Goal: Navigation & Orientation: Find specific page/section

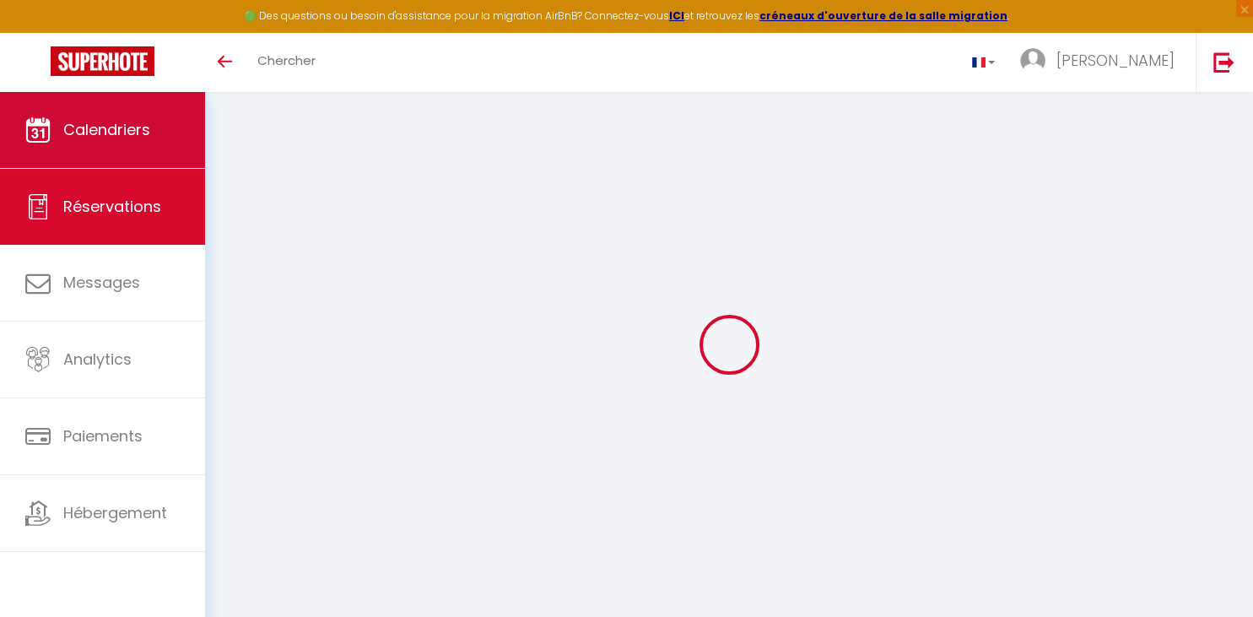
click at [118, 97] on link "Calendriers" at bounding box center [102, 130] width 205 height 76
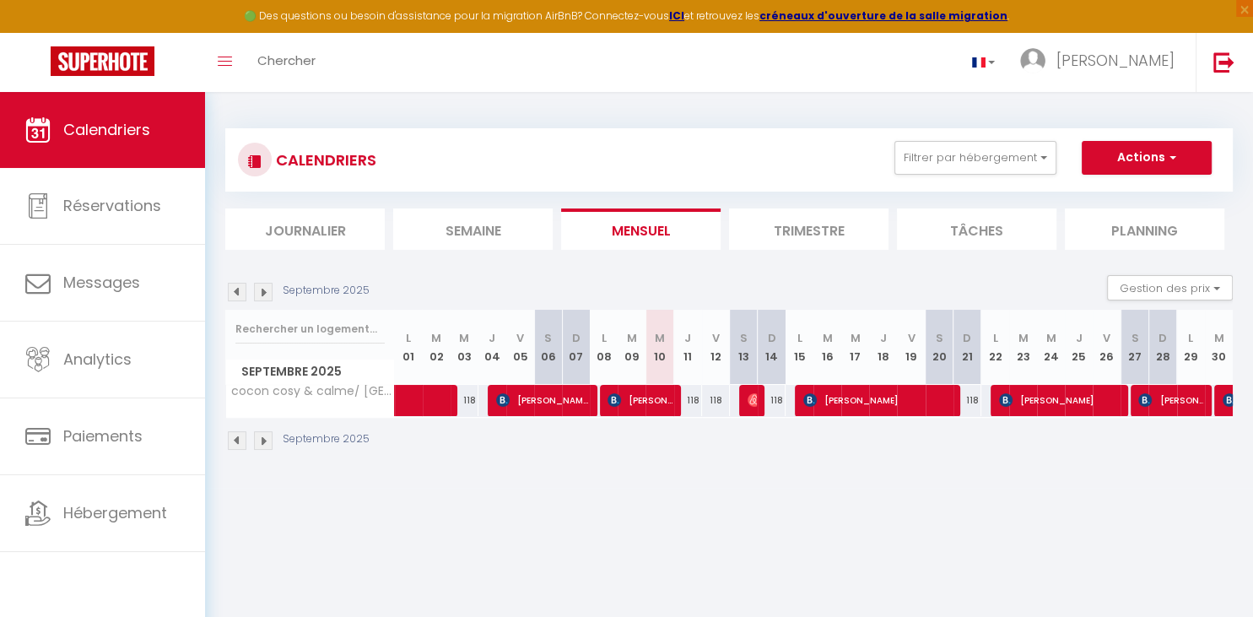
click at [266, 295] on img at bounding box center [263, 292] width 19 height 19
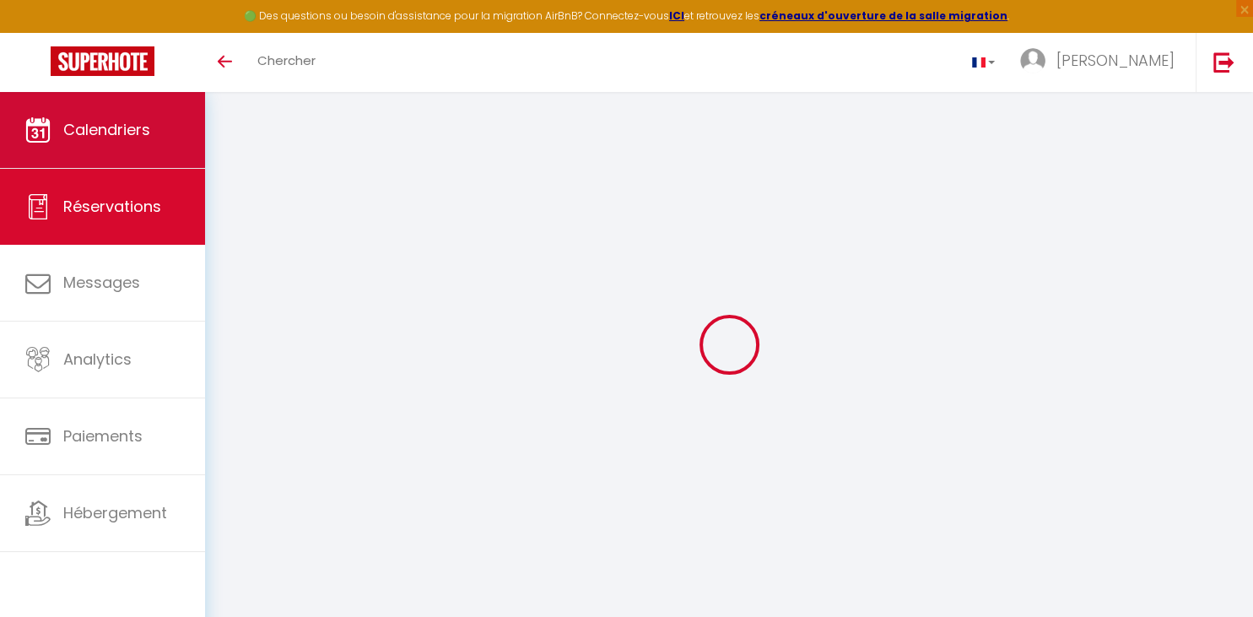
click at [139, 135] on span "Calendriers" at bounding box center [106, 129] width 87 height 21
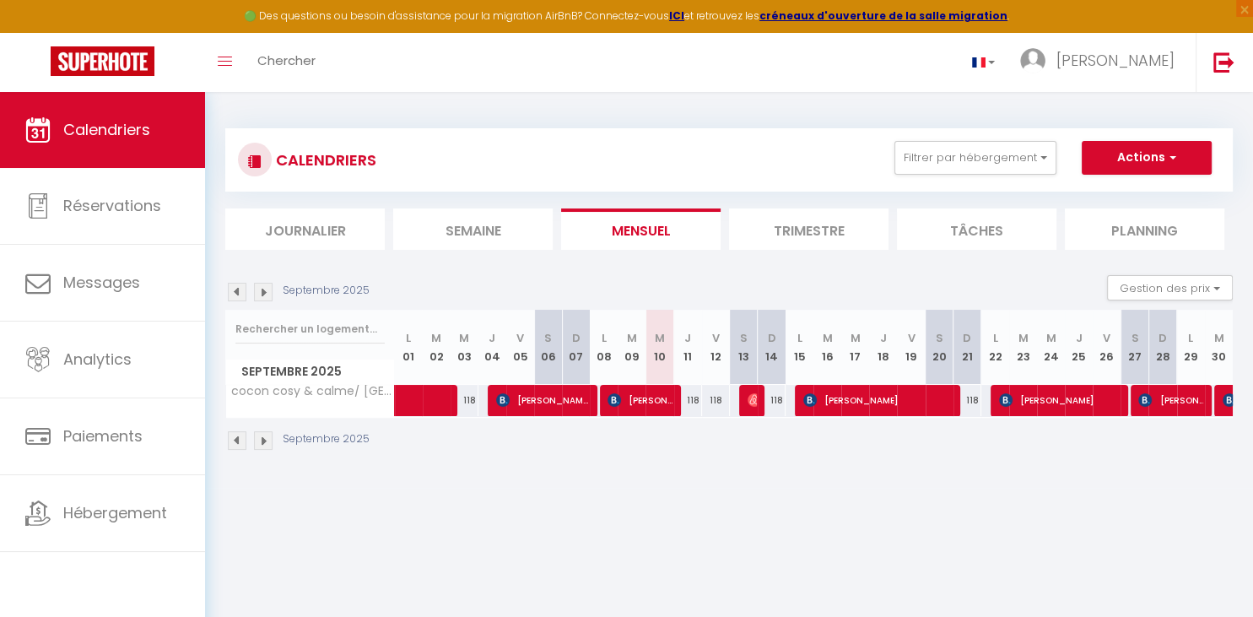
click at [257, 289] on img at bounding box center [263, 292] width 19 height 19
